Goal: Transaction & Acquisition: Purchase product/service

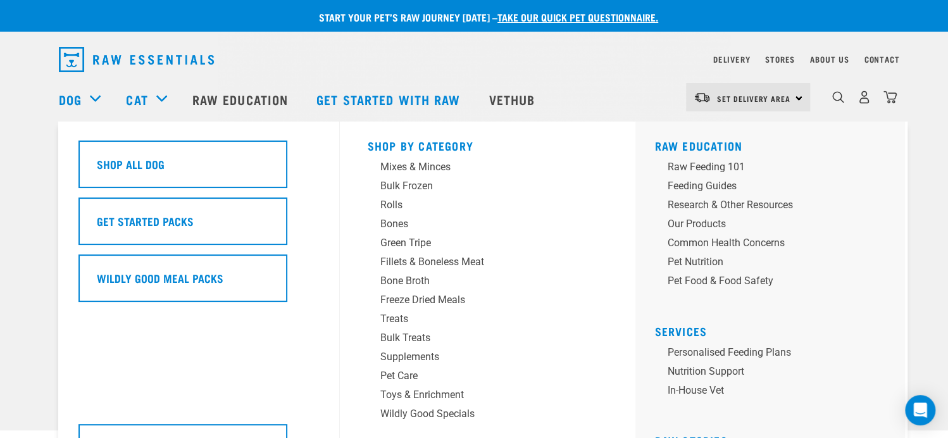
click at [88, 104] on div "Dog" at bounding box center [86, 99] width 54 height 51
click at [385, 184] on div "Bulk Frozen" at bounding box center [478, 185] width 197 height 15
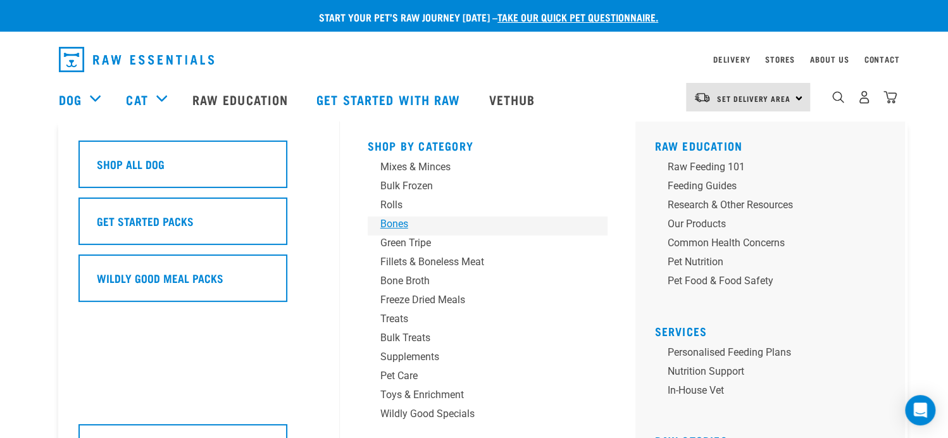
click at [398, 223] on div "Bones" at bounding box center [478, 223] width 197 height 15
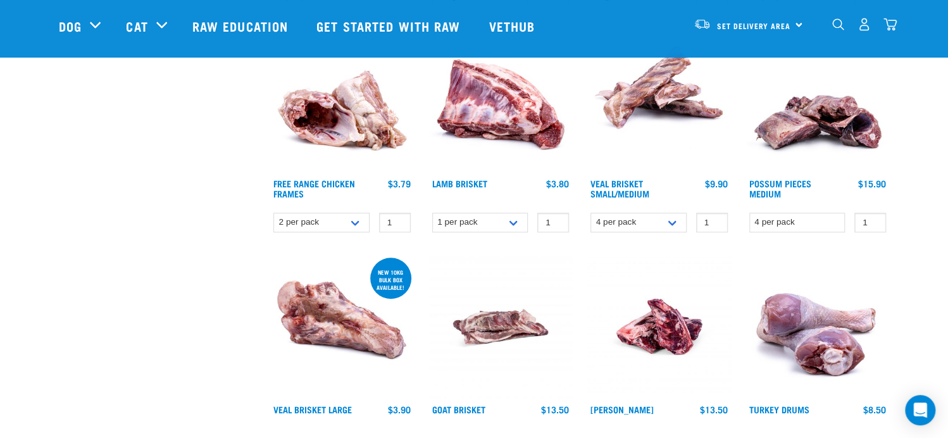
scroll to position [380, 0]
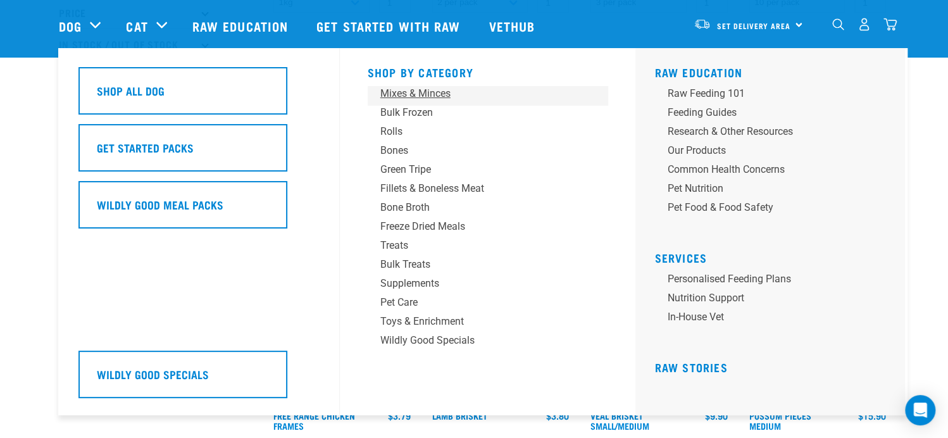
click at [423, 94] on div "Mixes & Minces" at bounding box center [478, 93] width 197 height 15
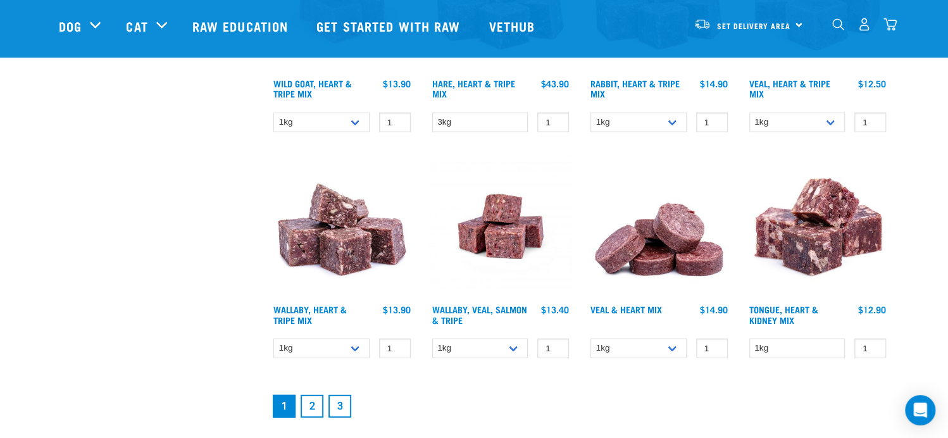
scroll to position [1645, 0]
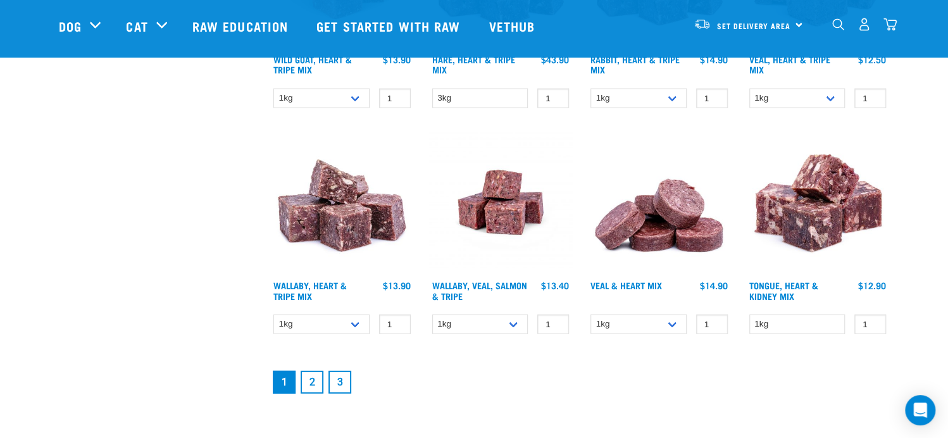
click at [296, 385] on li "1" at bounding box center [284, 382] width 28 height 28
click at [318, 374] on link "2" at bounding box center [312, 382] width 23 height 23
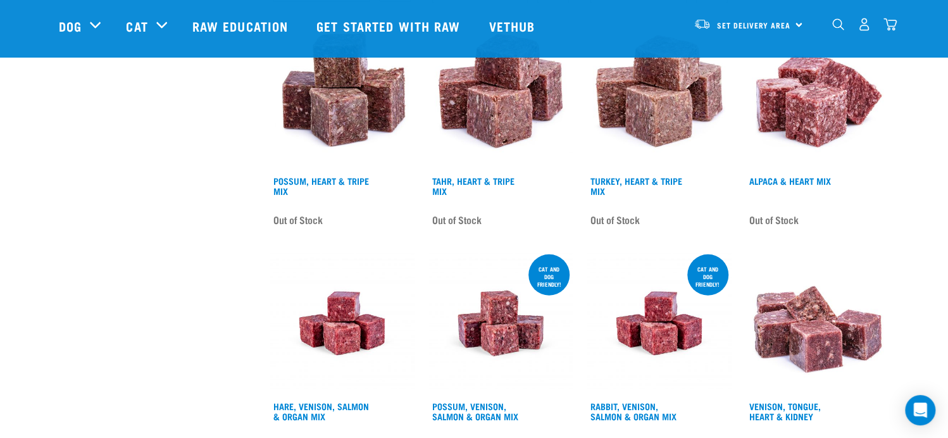
scroll to position [1709, 0]
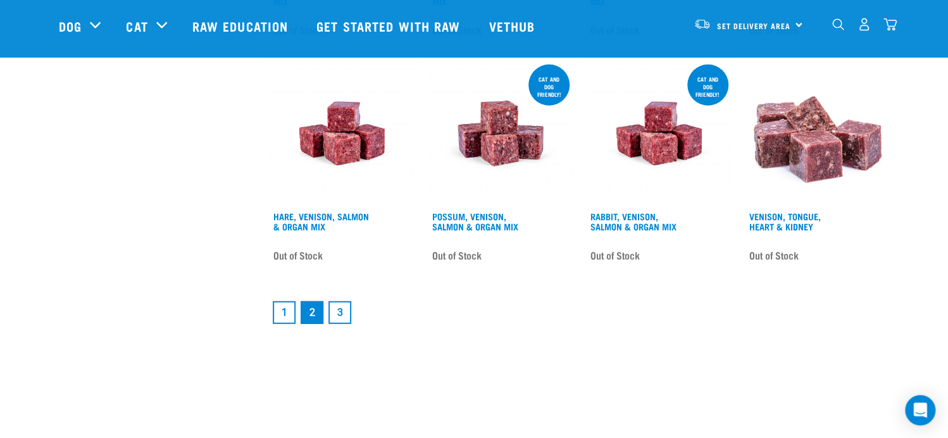
click at [281, 316] on link "1" at bounding box center [284, 312] width 23 height 23
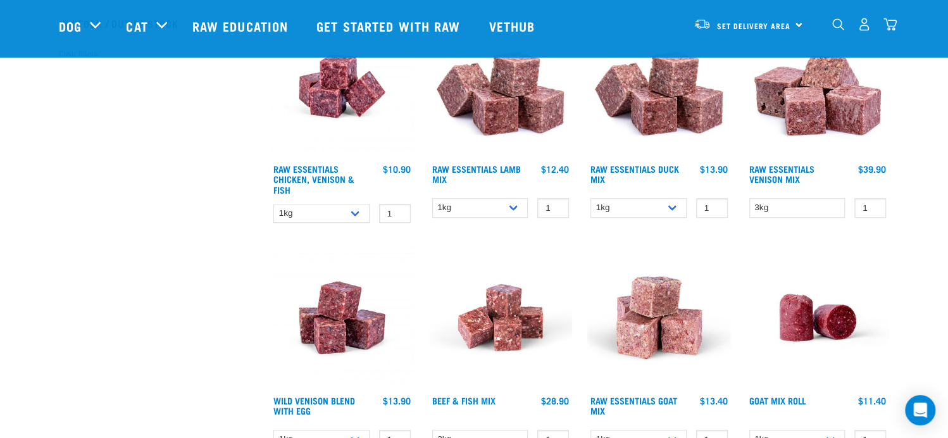
scroll to position [404, 0]
